Goal: Communication & Community: Answer question/provide support

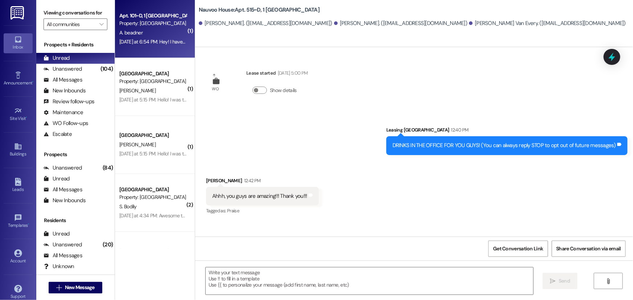
click at [139, 30] on div "A. beadner" at bounding box center [153, 32] width 69 height 9
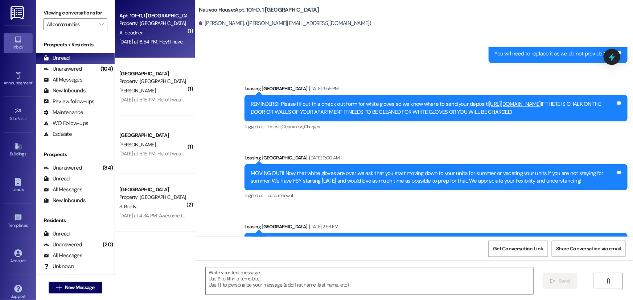
scroll to position [1846, 0]
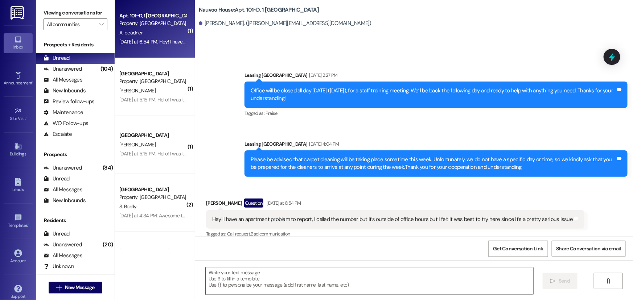
click at [282, 282] on textarea at bounding box center [370, 281] width 328 height 27
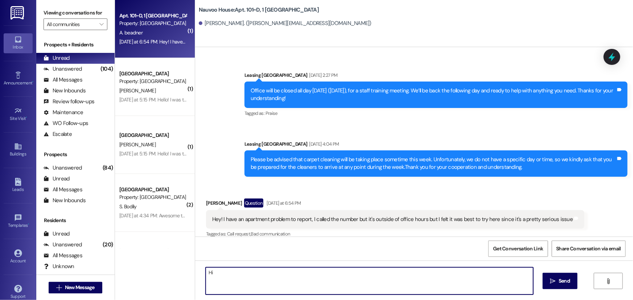
type textarea "H"
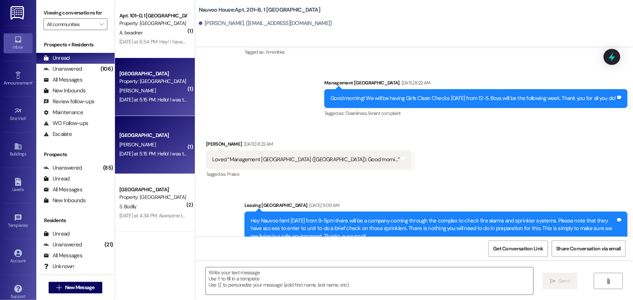
scroll to position [9409, 0]
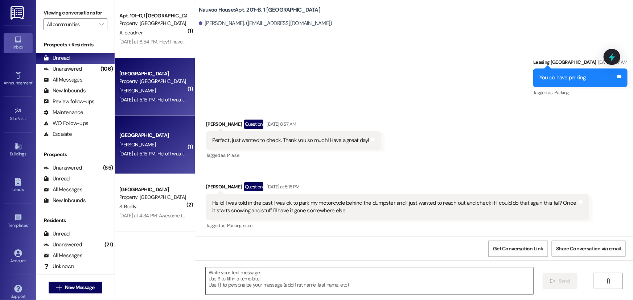
click at [221, 284] on textarea at bounding box center [370, 281] width 328 height 27
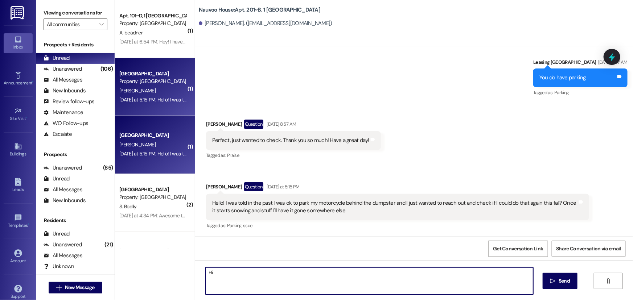
type textarea "H"
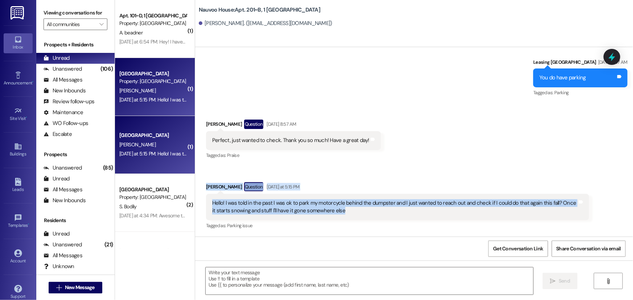
drag, startPoint x: 352, startPoint y: 215, endPoint x: 194, endPoint y: 192, distance: 158.7
click at [195, 192] on div "Received via SMS Carter Marshall Question Apr 25, 2025 at 8:57 AM Perfect, just…" at bounding box center [414, 169] width 438 height 133
copy div "Carter Marshall Question Yesterday at 5:15 PM Hello! I was told in the past I w…"
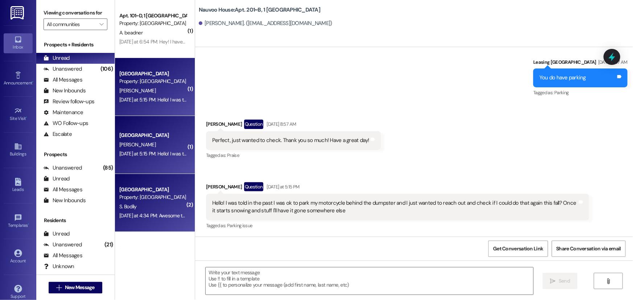
click at [161, 202] on div "Nauvoo House Prospect Property: Nauvoo House" at bounding box center [153, 193] width 69 height 17
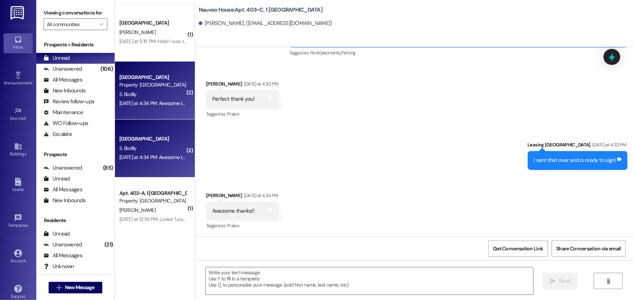
scroll to position [132, 0]
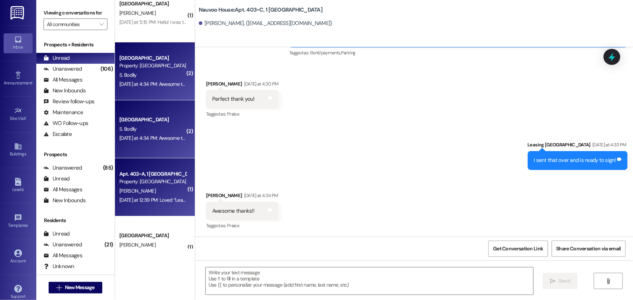
click at [152, 189] on div "T. Rethke" at bounding box center [153, 191] width 69 height 9
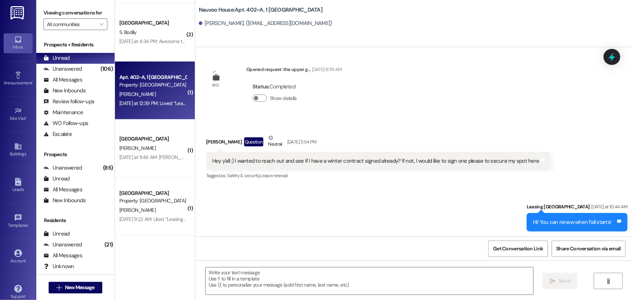
scroll to position [231, 0]
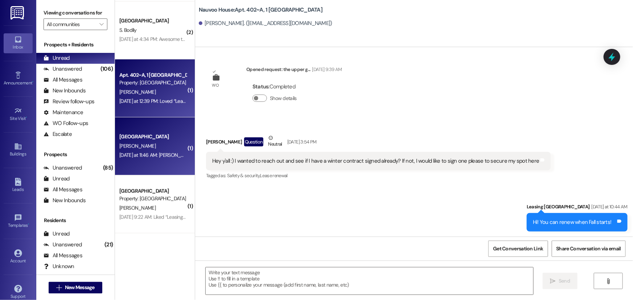
click at [148, 151] on div "Yesterday at 11:46 AM: Katelyn is on a mission and is currently deferred. She w…" at bounding box center [153, 155] width 69 height 9
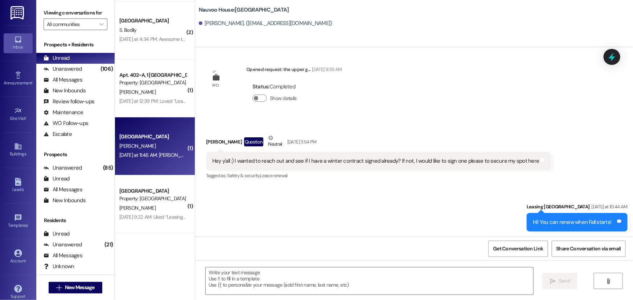
scroll to position [0, 0]
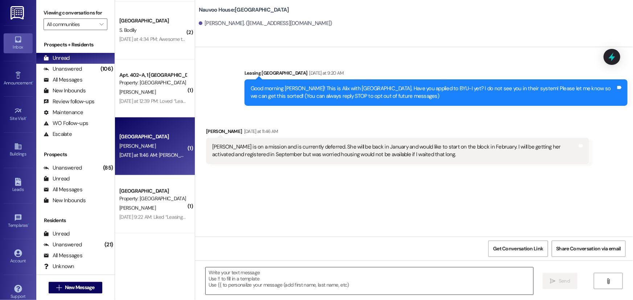
click at [226, 278] on textarea at bounding box center [370, 281] width 328 height 27
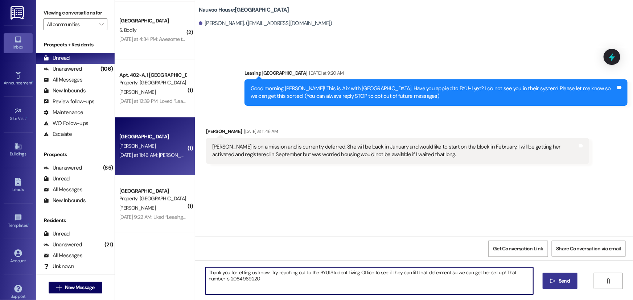
type textarea "Thank you for letting us know. Try reaching out to the BYUI Student Living Offi…"
click at [549, 281] on span " Send" at bounding box center [560, 282] width 23 height 8
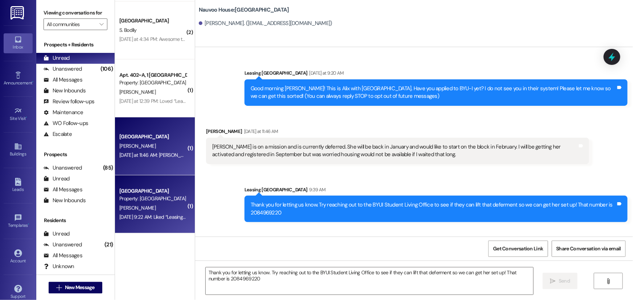
click at [145, 213] on div "Aug 18, 2025 at 9:22 AM: Liked “Leasing Nauvoo House (Nauvoo House): You are cu…" at bounding box center [153, 217] width 69 height 9
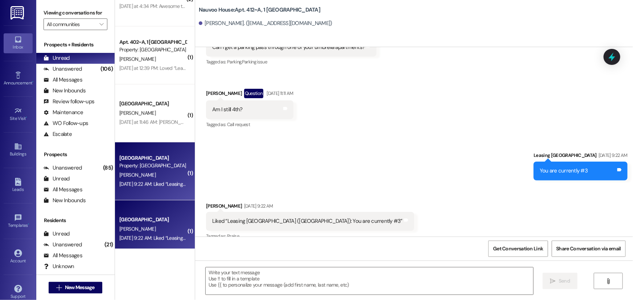
scroll to position [273, 0]
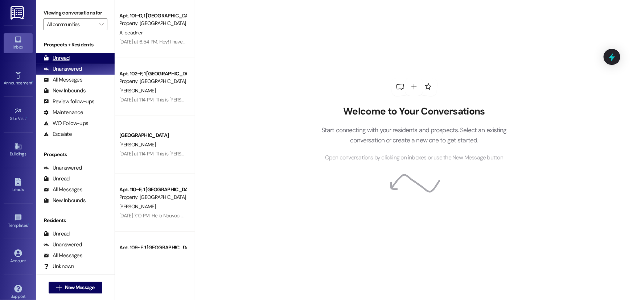
click at [72, 54] on div "Unread (0)" at bounding box center [75, 58] width 78 height 11
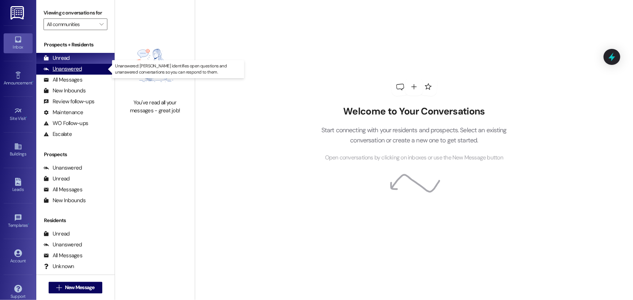
click at [67, 66] on div "Unanswered" at bounding box center [63, 69] width 38 height 8
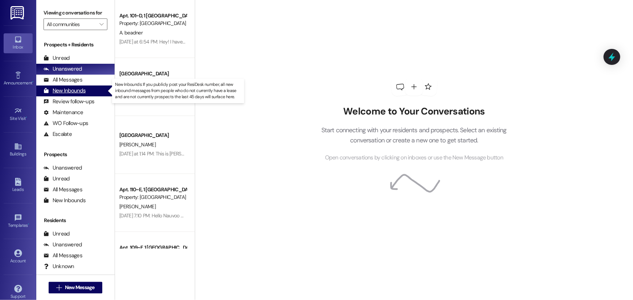
click at [87, 91] on div "New Inbounds (0)" at bounding box center [75, 91] width 78 height 11
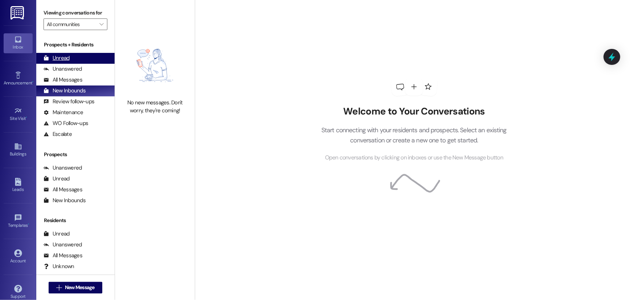
click at [74, 54] on div "Unread (0)" at bounding box center [75, 58] width 78 height 11
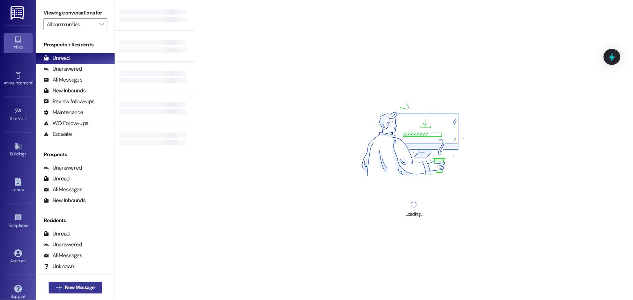
click at [55, 287] on span " New Message" at bounding box center [75, 288] width 41 height 8
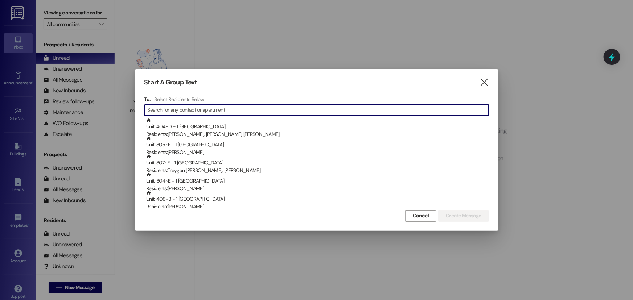
click at [168, 105] on input at bounding box center [318, 110] width 341 height 10
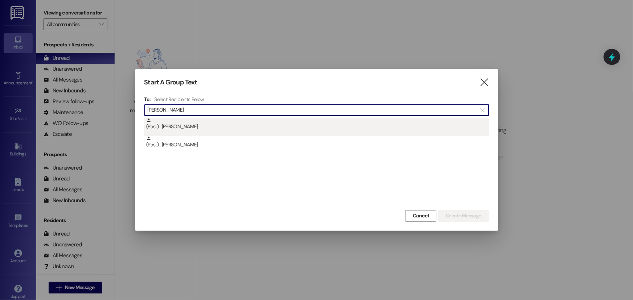
type input "[PERSON_NAME]"
click at [199, 128] on div "(Past) : [PERSON_NAME]" at bounding box center [317, 124] width 343 height 13
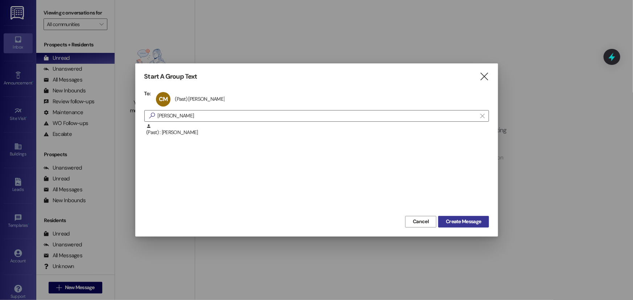
click at [450, 222] on span "Create Message" at bounding box center [463, 222] width 35 height 8
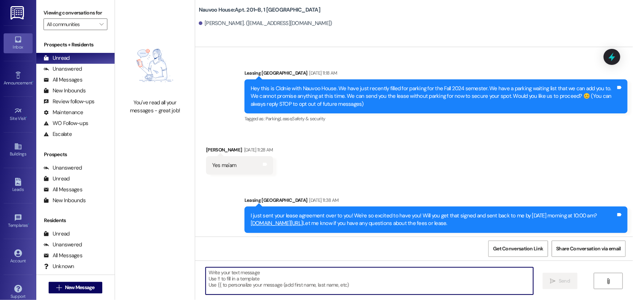
click at [242, 287] on textarea at bounding box center [370, 281] width 328 height 27
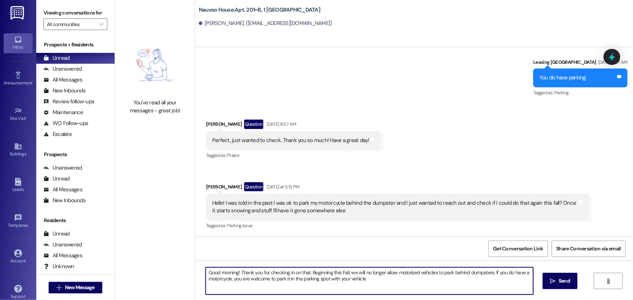
click at [322, 278] on textarea "Good morning! Thank you for checking in on that. Beginning this Fall, we will n…" at bounding box center [370, 281] width 328 height 27
click at [361, 278] on textarea "Good morning! Thank you for checking in on that. Beginning this Fall, we will n…" at bounding box center [370, 281] width 328 height 27
type textarea "Good morning! Thank you for checking in on that. Beginning this Fall, we will n…"
click at [557, 282] on span "Send" at bounding box center [564, 282] width 14 height 8
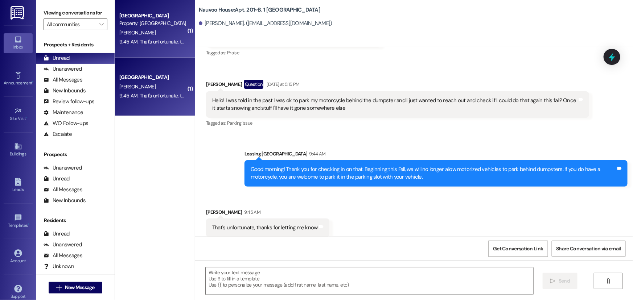
scroll to position [9518, 0]
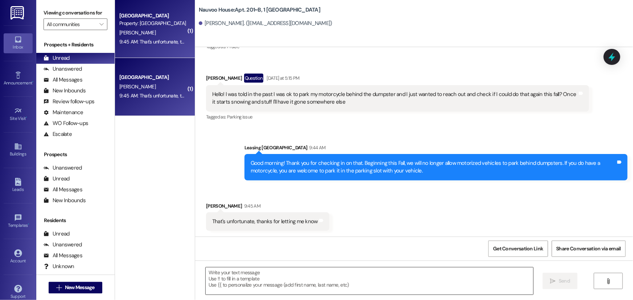
click at [280, 270] on textarea at bounding box center [370, 281] width 328 height 27
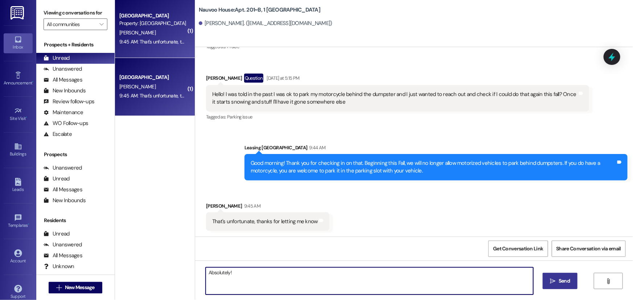
type textarea "Absolutely!"
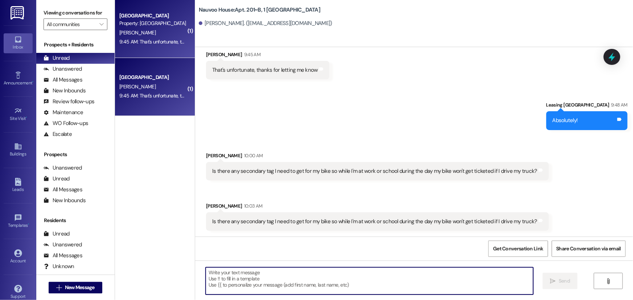
scroll to position [9670, 0]
click at [83, 291] on span "New Message" at bounding box center [80, 288] width 30 height 8
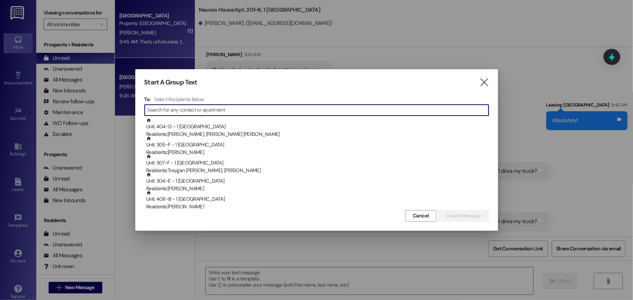
click at [173, 107] on input at bounding box center [318, 110] width 341 height 10
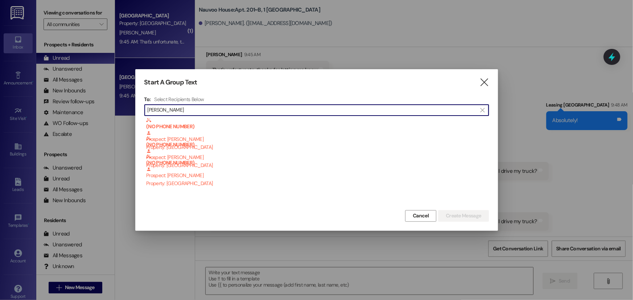
type input "[PERSON_NAME]"
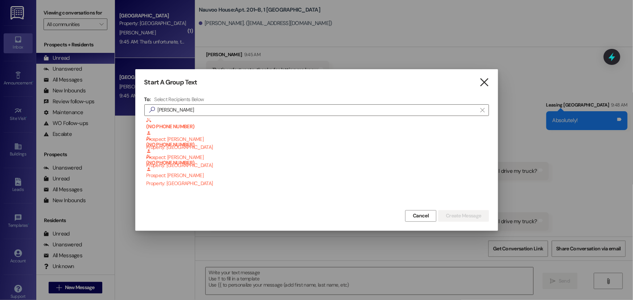
click at [481, 81] on icon "" at bounding box center [484, 83] width 10 height 8
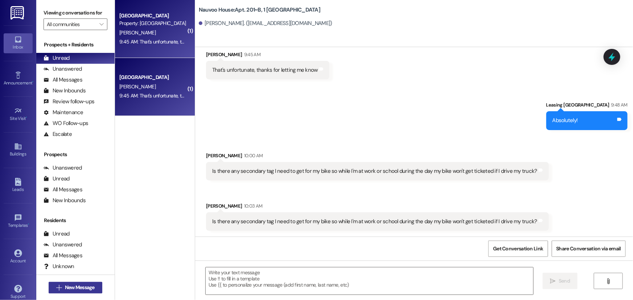
click at [87, 288] on span "New Message" at bounding box center [80, 288] width 30 height 8
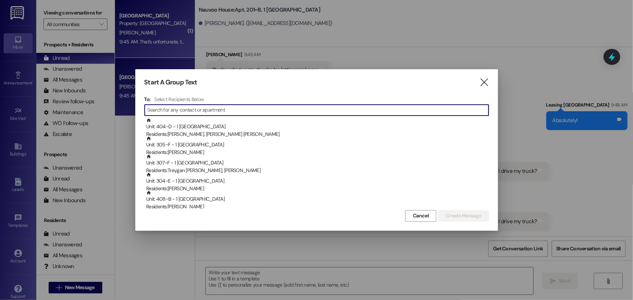
click at [175, 112] on input at bounding box center [318, 110] width 341 height 10
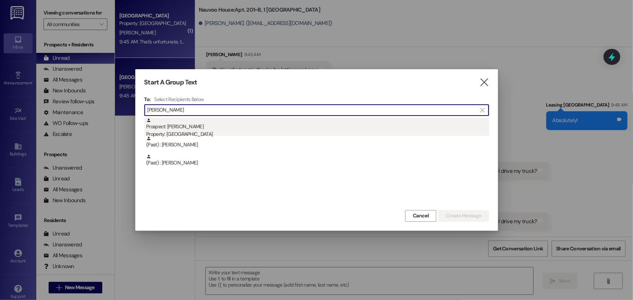
type input "[PERSON_NAME]"
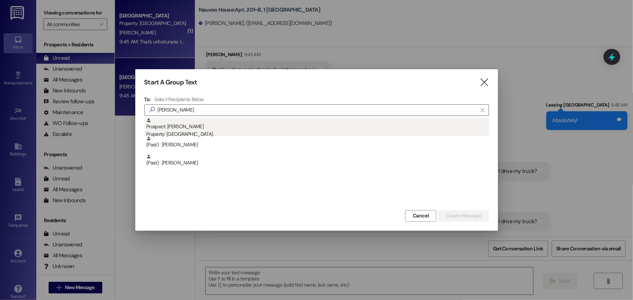
click at [189, 131] on div "Property: [GEOGRAPHIC_DATA]" at bounding box center [317, 135] width 343 height 8
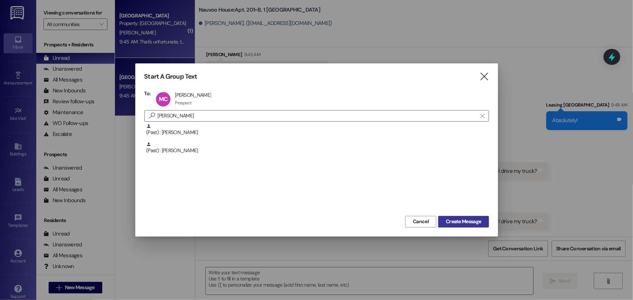
click at [469, 220] on span "Create Message" at bounding box center [463, 222] width 35 height 8
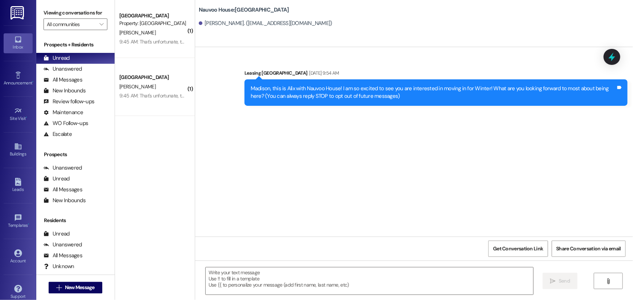
scroll to position [0, 0]
click at [234, 286] on textarea at bounding box center [370, 281] width 328 height 27
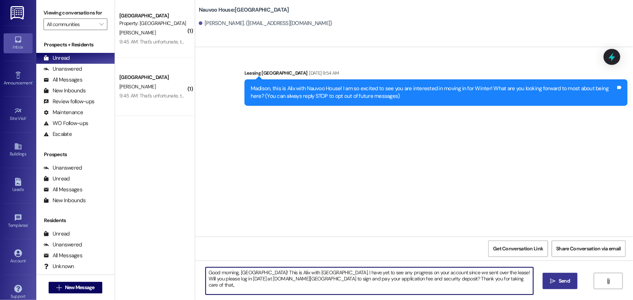
drag, startPoint x: 517, startPoint y: 279, endPoint x: 506, endPoint y: 280, distance: 11.0
click at [506, 280] on textarea "Good morning, [GEOGRAPHIC_DATA]! This is Alix with [GEOGRAPHIC_DATA]. I have ye…" at bounding box center [370, 281] width 328 height 27
drag, startPoint x: 506, startPoint y: 280, endPoint x: 163, endPoint y: 272, distance: 342.9
click at [163, 272] on div "( 1 ) [GEOGRAPHIC_DATA] Prospect Property: [GEOGRAPHIC_DATA] [PERSON_NAME] 9:45…" at bounding box center [374, 150] width 518 height 300
click at [392, 285] on textarea "Good morning, [GEOGRAPHIC_DATA]! This is Alix with [GEOGRAPHIC_DATA]. I have ye…" at bounding box center [370, 281] width 328 height 27
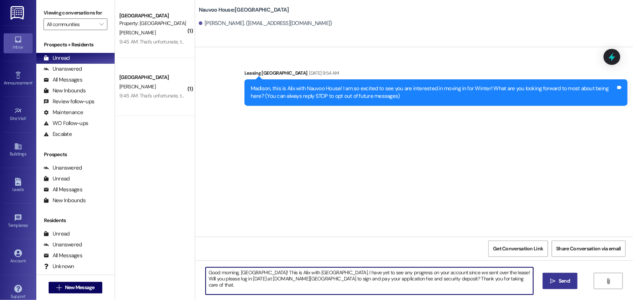
type textarea "Good morning, [GEOGRAPHIC_DATA]! This is Alix with [GEOGRAPHIC_DATA]. I have ye…"
click at [543, 284] on button " Send" at bounding box center [560, 281] width 35 height 16
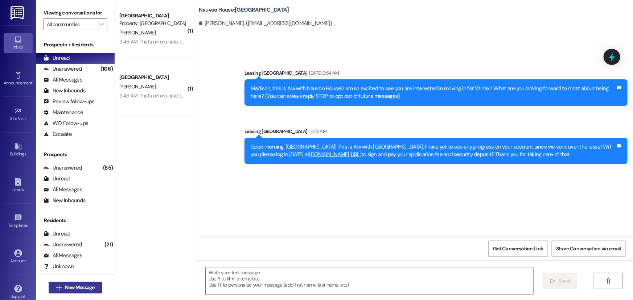
click at [66, 290] on span "New Message" at bounding box center [80, 288] width 30 height 8
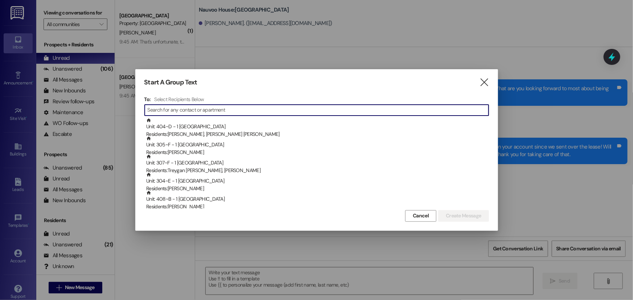
click at [192, 111] on input at bounding box center [318, 110] width 341 height 10
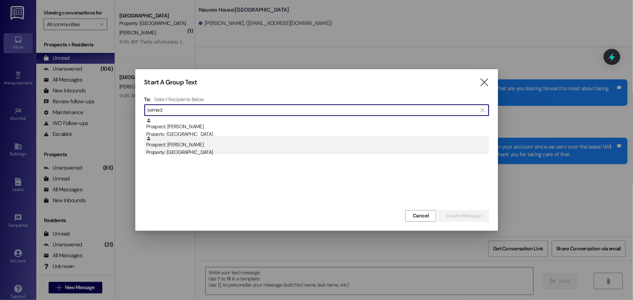
type input "semad"
click at [208, 149] on div "Property: [GEOGRAPHIC_DATA]" at bounding box center [317, 153] width 343 height 8
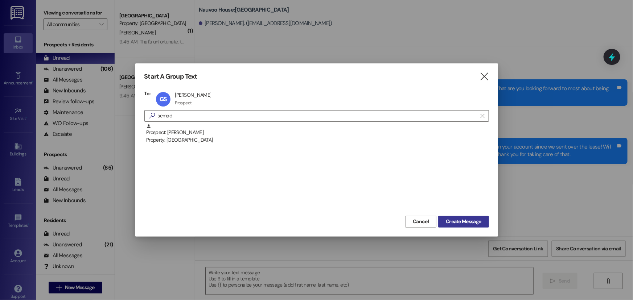
click at [449, 218] on button "Create Message" at bounding box center [463, 222] width 50 height 12
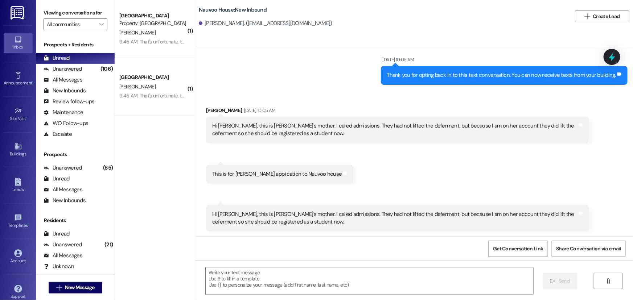
scroll to position [173, 0]
drag, startPoint x: 230, startPoint y: 278, endPoint x: 227, endPoint y: 275, distance: 3.9
click at [229, 278] on textarea at bounding box center [370, 281] width 328 height 27
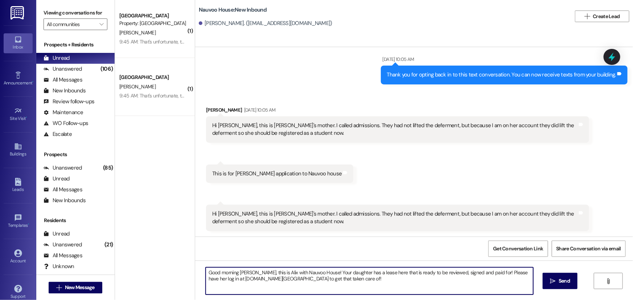
drag, startPoint x: 304, startPoint y: 285, endPoint x: 186, endPoint y: 272, distance: 119.0
click at [186, 272] on div "( 1 ) Nauvoo House Prospect Property: [GEOGRAPHIC_DATA] [PERSON_NAME] 9:45 AM: …" at bounding box center [374, 150] width 518 height 300
click at [342, 282] on textarea "Good morning [PERSON_NAME], this is Alix with Nauvoo House! Your daughter has a…" at bounding box center [370, 281] width 328 height 27
click at [417, 279] on textarea "Good morning [PERSON_NAME], this is Alix with Nauvoo House! Your daughter has a…" at bounding box center [370, 281] width 328 height 27
type textarea "Good morning [PERSON_NAME], this is Alix with Nauvoo House! Your daughter has a…"
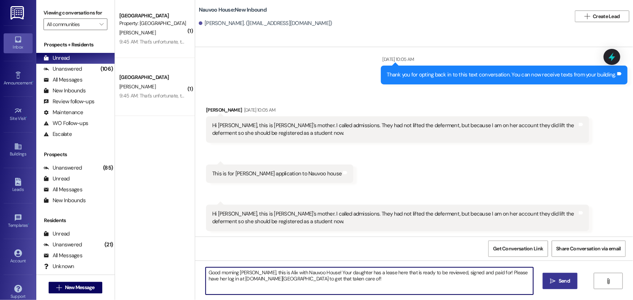
click at [547, 279] on button " Send" at bounding box center [560, 281] width 35 height 16
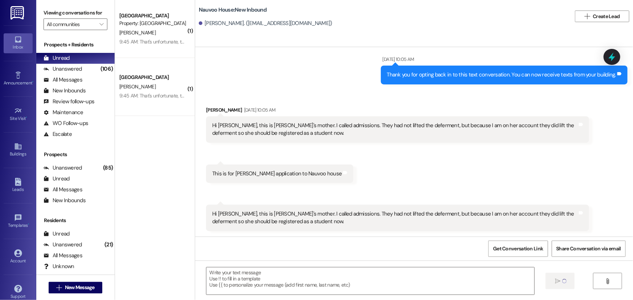
scroll to position [173, 0]
click at [67, 291] on span "New Message" at bounding box center [80, 288] width 30 height 8
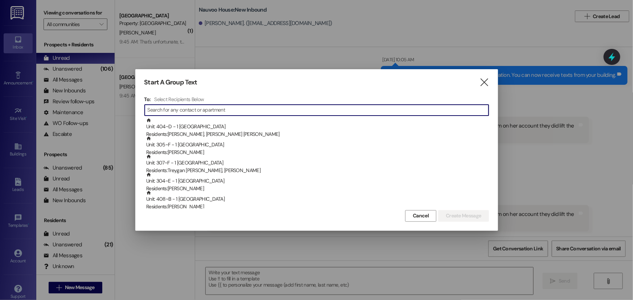
click at [196, 111] on input at bounding box center [318, 110] width 341 height 10
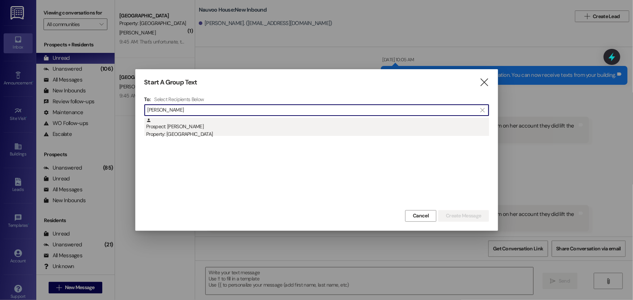
type input "[PERSON_NAME]"
click at [193, 128] on div "Prospect: [PERSON_NAME] Property: [GEOGRAPHIC_DATA]" at bounding box center [317, 128] width 343 height 21
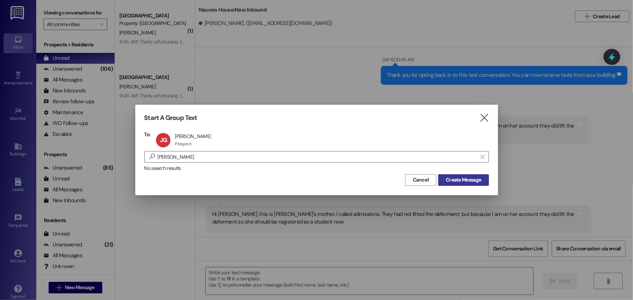
click at [455, 181] on span "Create Message" at bounding box center [463, 180] width 35 height 8
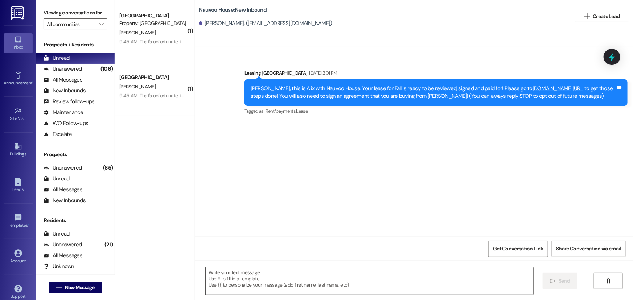
click at [226, 281] on textarea at bounding box center [370, 281] width 328 height 27
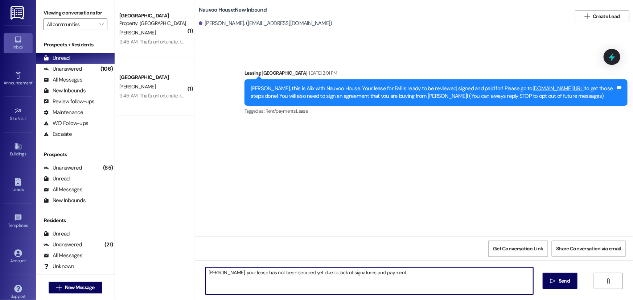
click at [381, 276] on textarea "[PERSON_NAME], your lease has not been secured yet due to lack of signatures an…" at bounding box center [370, 281] width 328 height 27
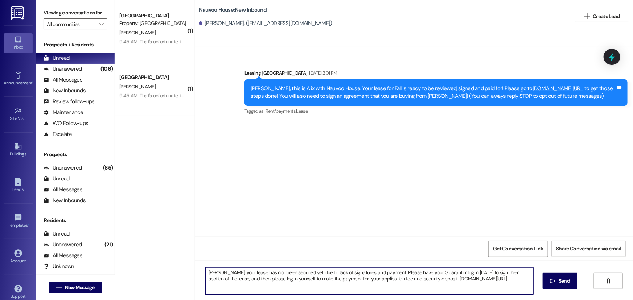
drag, startPoint x: 508, startPoint y: 279, endPoint x: 163, endPoint y: 267, distance: 344.9
click at [163, 267] on div "( 1 ) Nauvoo House Prospect Property: [GEOGRAPHIC_DATA] [PERSON_NAME] 9:45 AM: …" at bounding box center [374, 150] width 518 height 300
click at [395, 282] on textarea "[PERSON_NAME], your lease has not been secured yet due to lack of signatures an…" at bounding box center [370, 281] width 328 height 27
type textarea "[PERSON_NAME], your lease has not been secured yet due to lack of signatures an…"
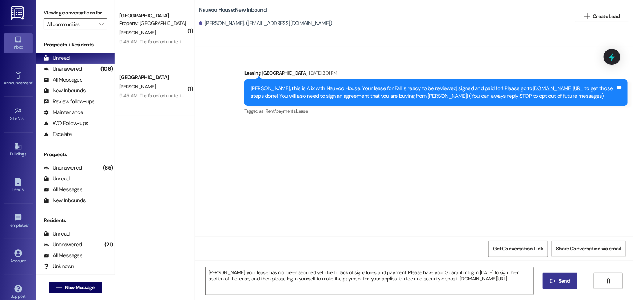
click at [573, 279] on button " Send" at bounding box center [560, 281] width 35 height 16
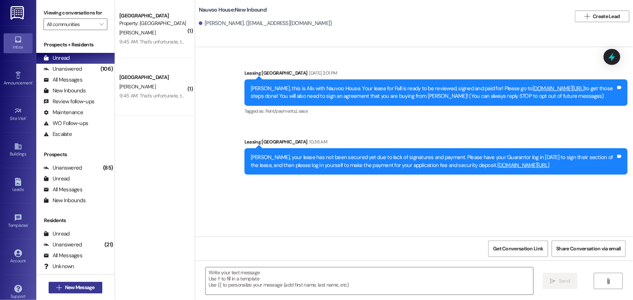
click at [66, 288] on span "New Message" at bounding box center [80, 288] width 30 height 8
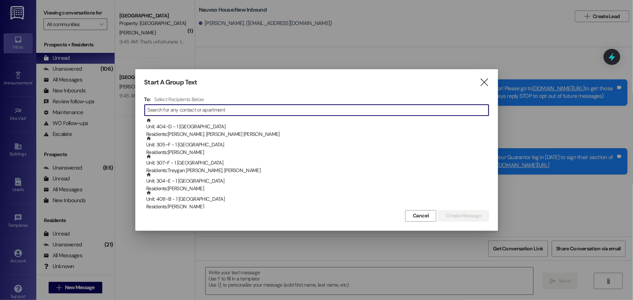
click at [178, 109] on input at bounding box center [318, 110] width 341 height 10
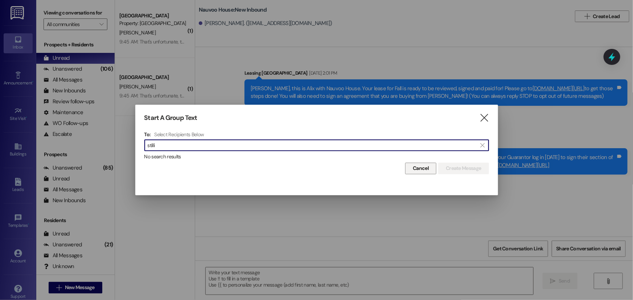
type input "stilli"
click at [413, 168] on span "Cancel" at bounding box center [421, 169] width 16 height 8
